Goal: Transaction & Acquisition: Purchase product/service

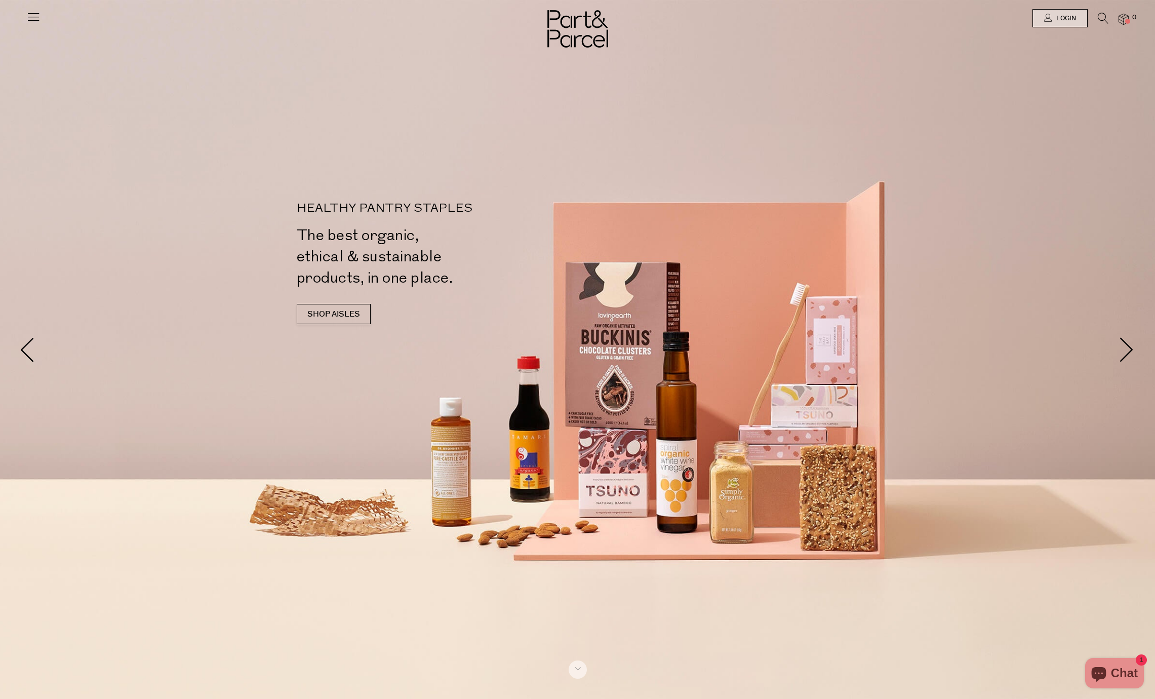
click at [1101, 18] on icon at bounding box center [1103, 18] width 11 height 11
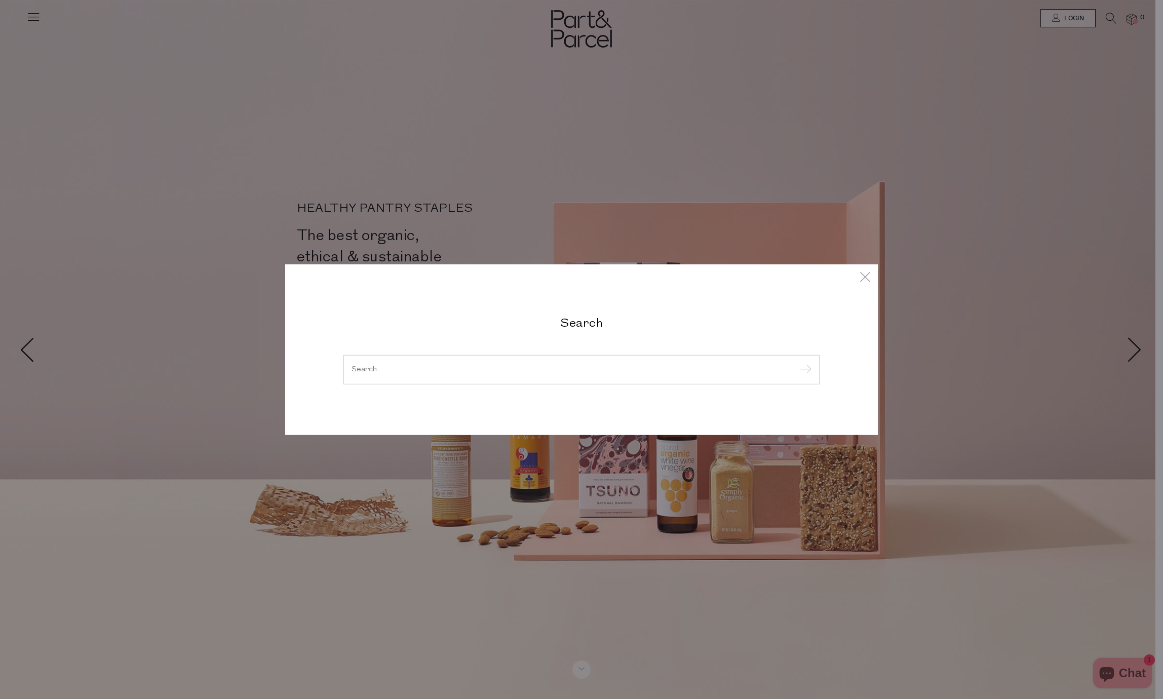
click at [542, 363] on div at bounding box center [581, 369] width 476 height 29
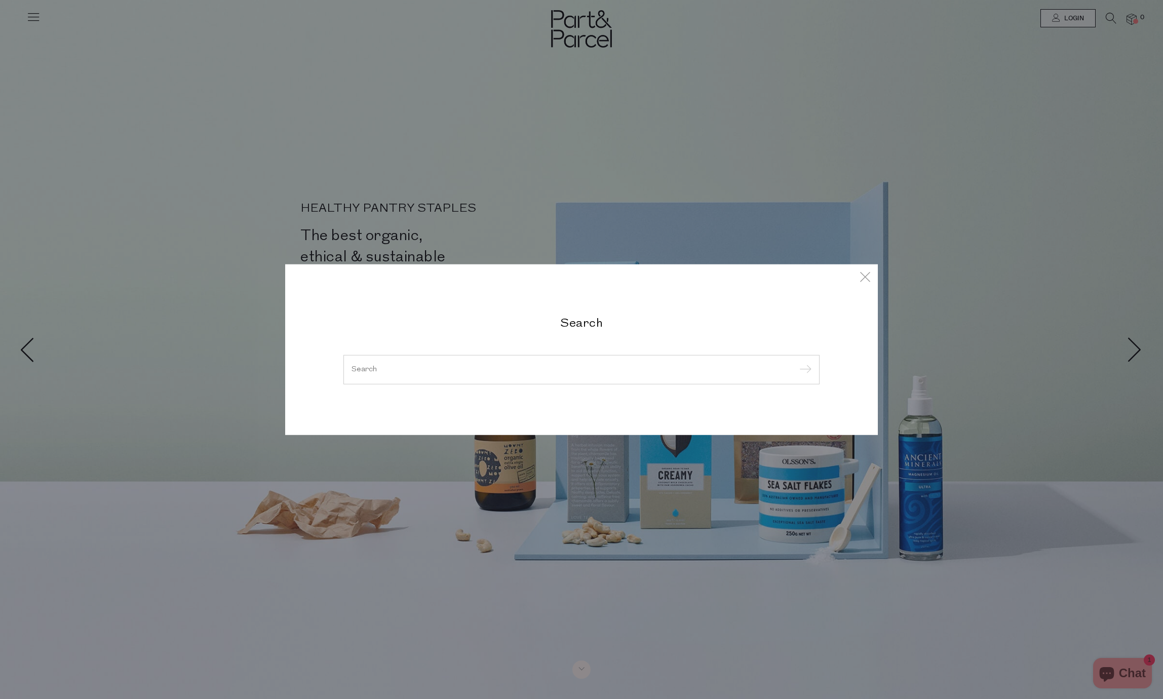
click at [542, 363] on div at bounding box center [581, 369] width 476 height 29
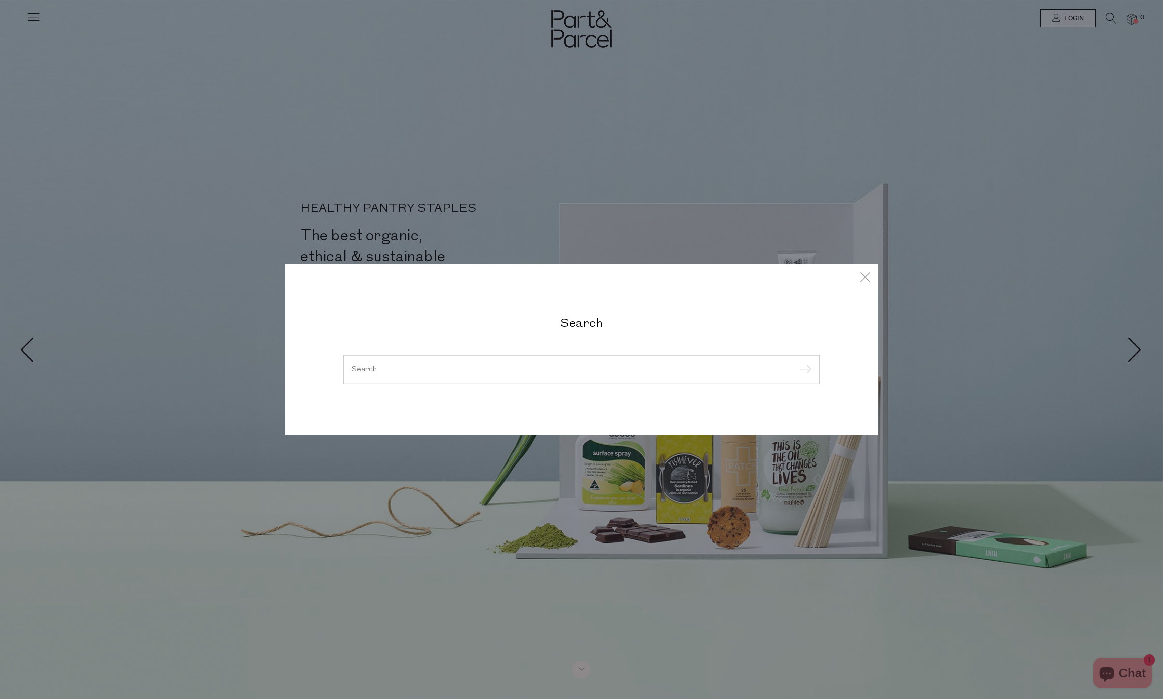
click at [536, 370] on input "search" at bounding box center [581, 370] width 460 height 8
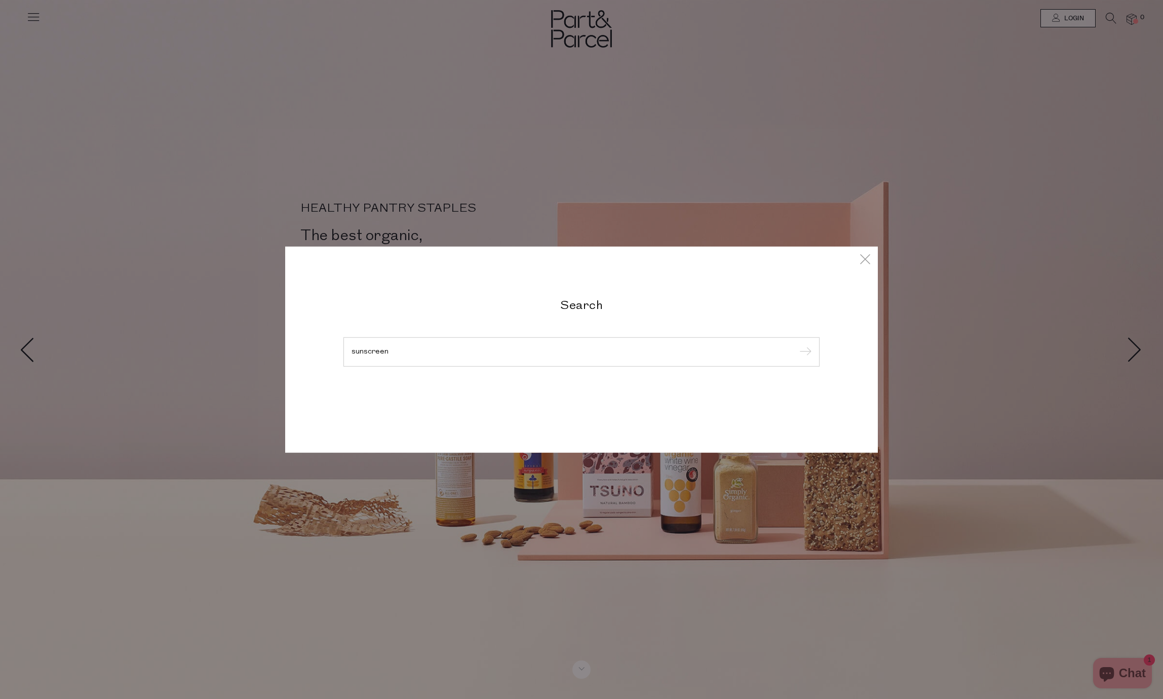
type input "sunscreen"
click at [796, 345] on input "submit" at bounding box center [803, 352] width 15 height 15
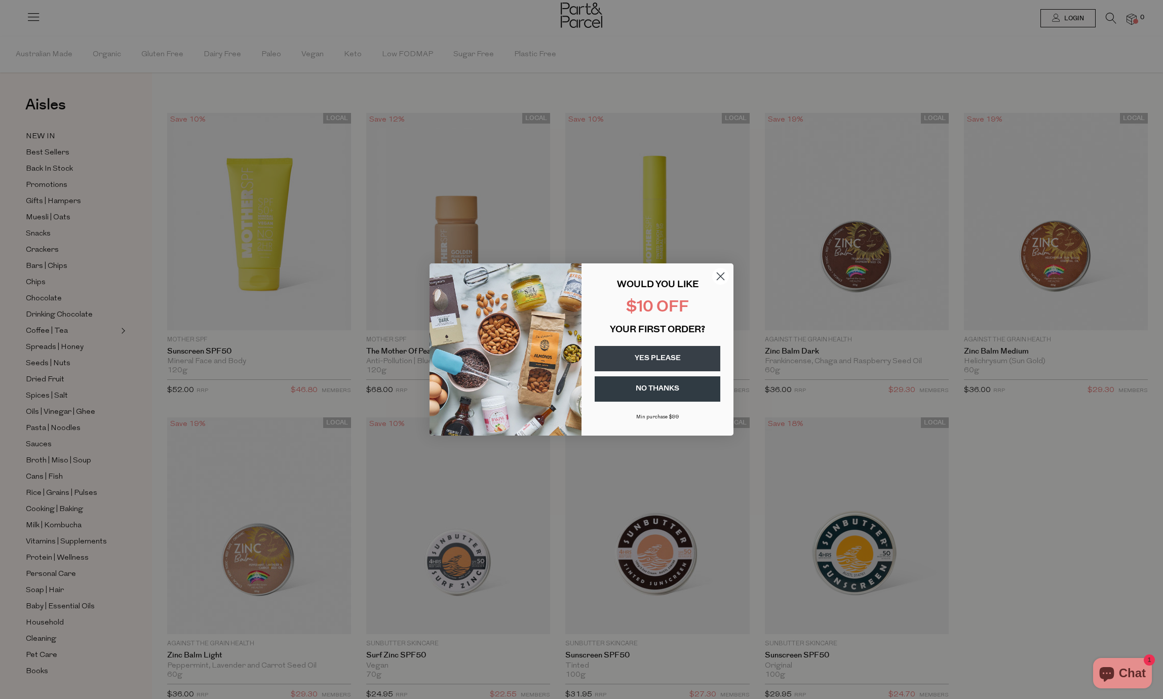
click at [724, 275] on circle "Close dialog" at bounding box center [720, 276] width 17 height 17
